Goal: Transaction & Acquisition: Purchase product/service

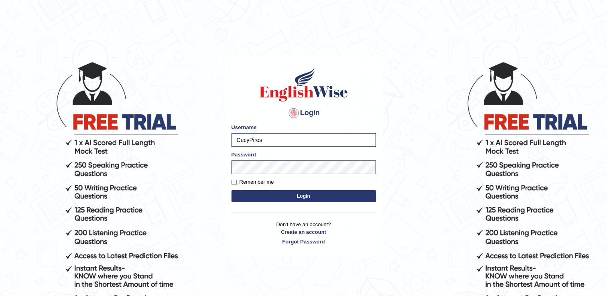
click at [283, 195] on button "Login" at bounding box center [304, 196] width 145 height 12
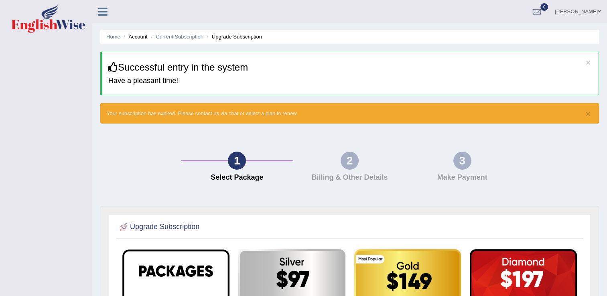
click at [101, 17] on div at bounding box center [106, 9] width 28 height 18
click at [100, 5] on link at bounding box center [102, 11] width 21 height 12
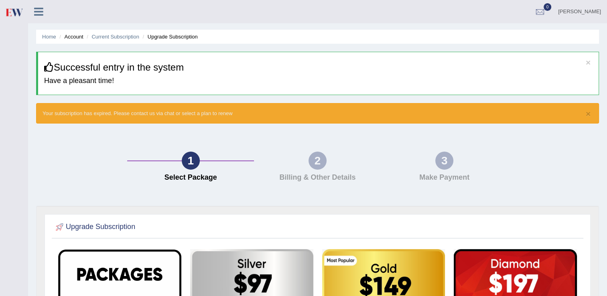
click at [73, 41] on ul "Home Account Current Subscription Upgrade Subscription" at bounding box center [317, 37] width 563 height 14
click at [605, 289] on div "Home Account Current Subscription Upgrade Subscription × Successful entry in th…" at bounding box center [317, 286] width 579 height 573
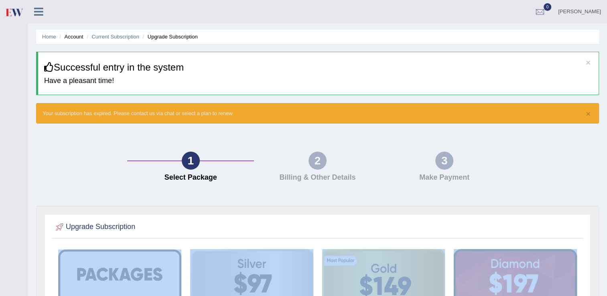
click at [605, 289] on div "Home Account Current Subscription Upgrade Subscription × Successful entry in th…" at bounding box center [317, 286] width 579 height 573
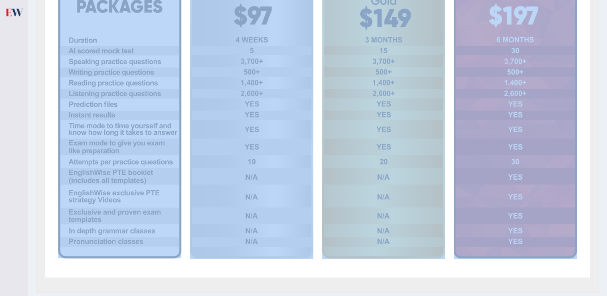
scroll to position [275, 0]
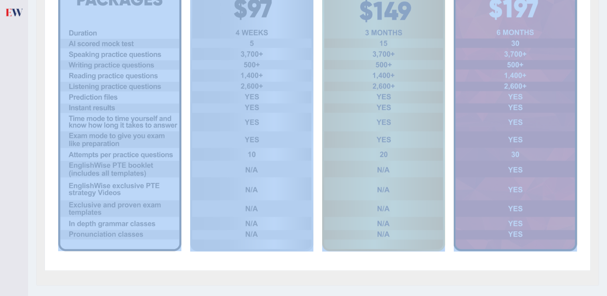
click at [274, 277] on div "Upgrade Subscription" at bounding box center [317, 108] width 563 height 355
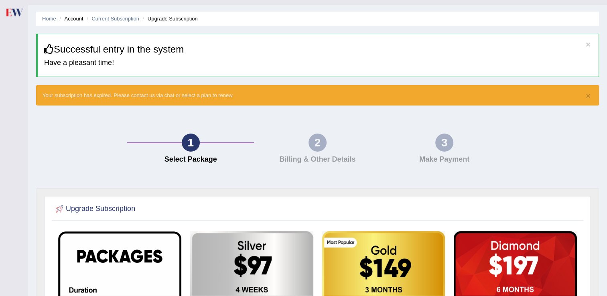
scroll to position [0, 0]
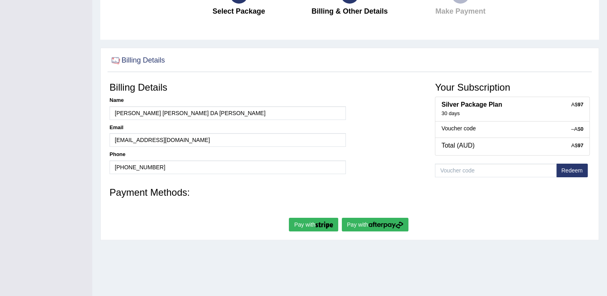
scroll to position [96, 0]
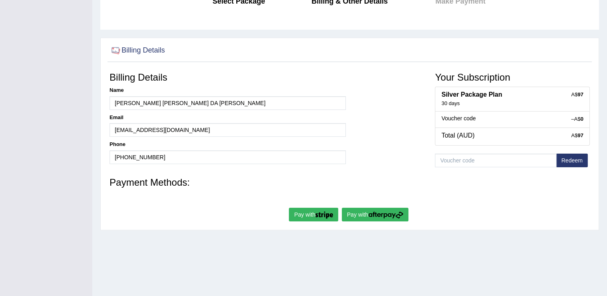
click at [387, 213] on img "submit" at bounding box center [385, 215] width 35 height 7
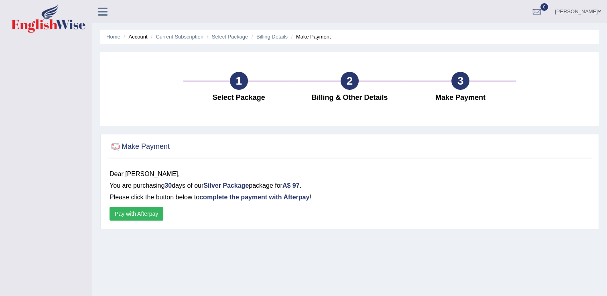
click at [153, 213] on button "Pay with Afterpay" at bounding box center [137, 214] width 54 height 14
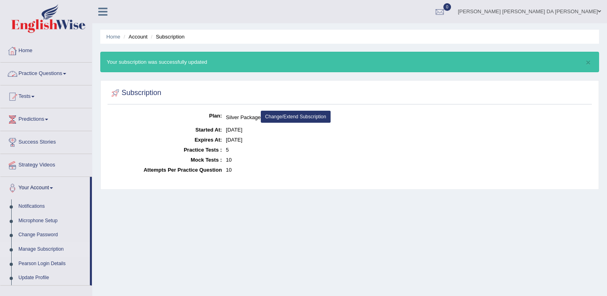
click at [29, 49] on link "Home" at bounding box center [46, 50] width 92 height 20
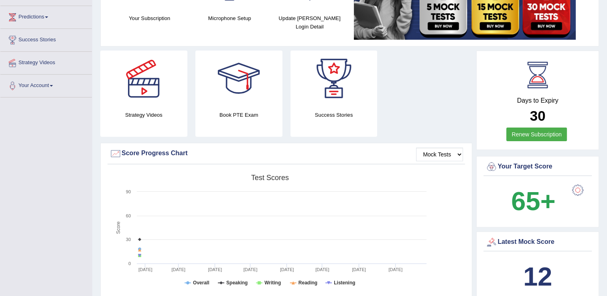
scroll to position [98, 0]
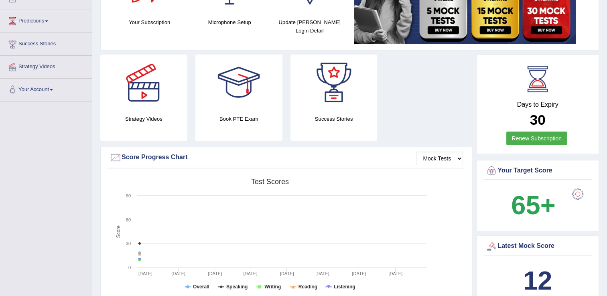
click at [535, 208] on b "65+" at bounding box center [533, 205] width 44 height 29
click at [576, 195] on div at bounding box center [578, 194] width 16 height 16
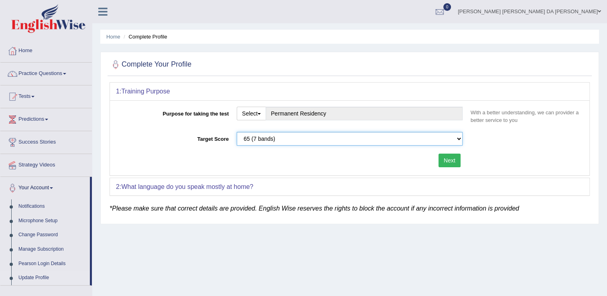
click at [456, 139] on select "Please select the correct value 50 (6 bands) 58 (6.5 bands) 65 (7 bands) 79 (8 …" at bounding box center [350, 139] width 226 height 14
select select "58"
click at [237, 132] on select "Please select the correct value 50 (6 bands) 58 (6.5 bands) 65 (7 bands) 79 (8 …" at bounding box center [350, 139] width 226 height 14
click at [453, 158] on button "Next" at bounding box center [450, 161] width 22 height 14
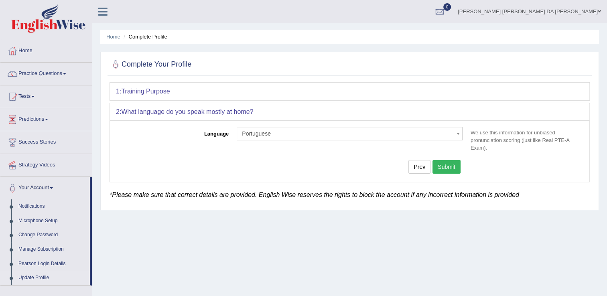
click at [451, 166] on button "Submit" at bounding box center [447, 167] width 28 height 14
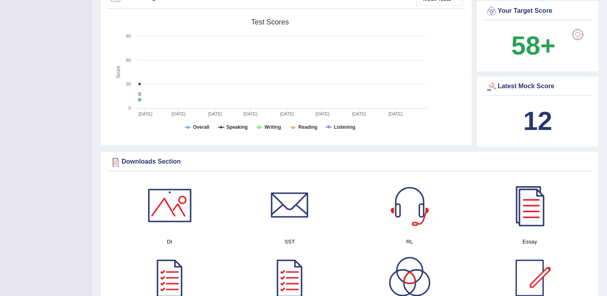
scroll to position [284, 0]
click at [409, 211] on div at bounding box center [410, 206] width 56 height 56
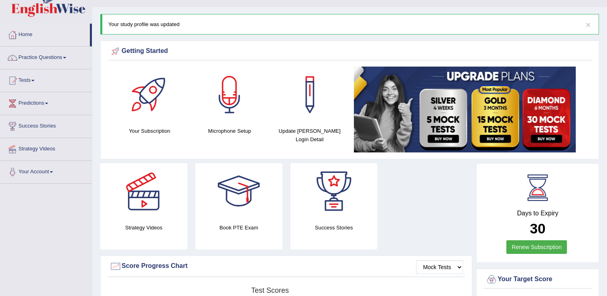
scroll to position [0, 0]
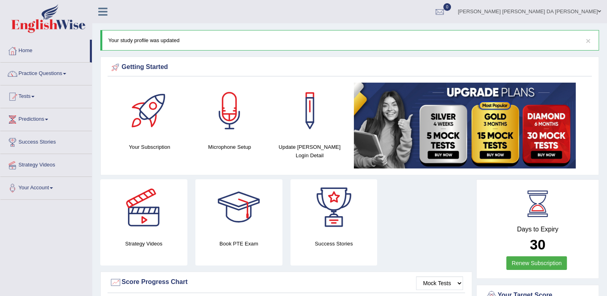
click at [48, 119] on span at bounding box center [46, 120] width 3 height 2
click at [42, 138] on link "Latest Predictions" at bounding box center [52, 138] width 75 height 14
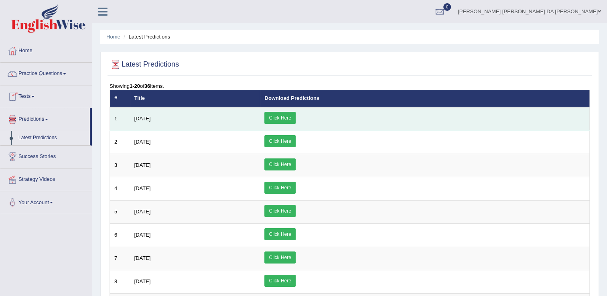
click at [295, 114] on link "Click Here" at bounding box center [280, 118] width 31 height 12
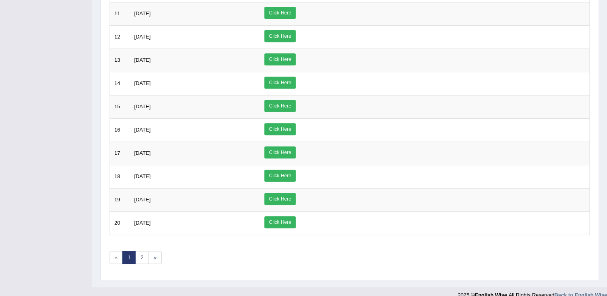
scroll to position [344, 0]
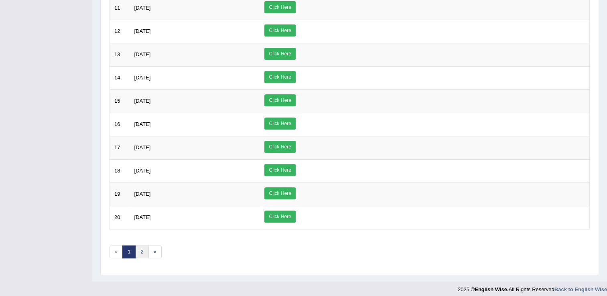
click at [142, 250] on link "2" at bounding box center [141, 252] width 13 height 13
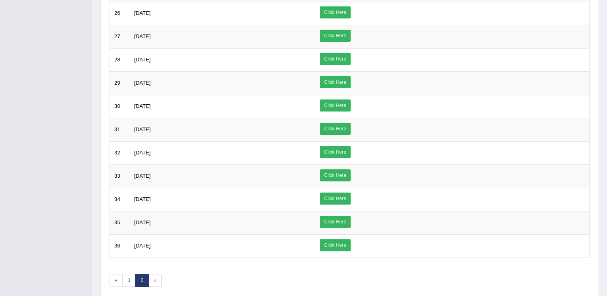
scroll to position [251, 0]
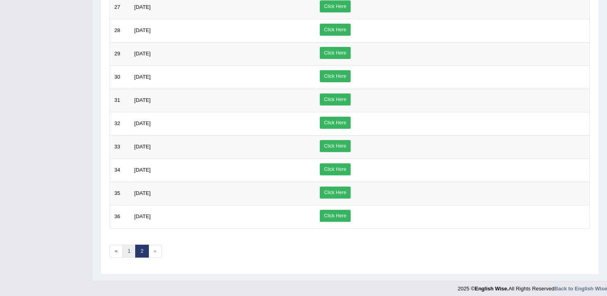
click at [128, 250] on link "1" at bounding box center [128, 251] width 13 height 13
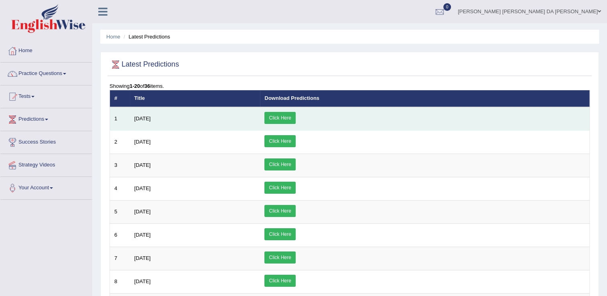
click at [295, 114] on link "Click Here" at bounding box center [280, 118] width 31 height 12
